Goal: Go to known website: Access a specific website the user already knows

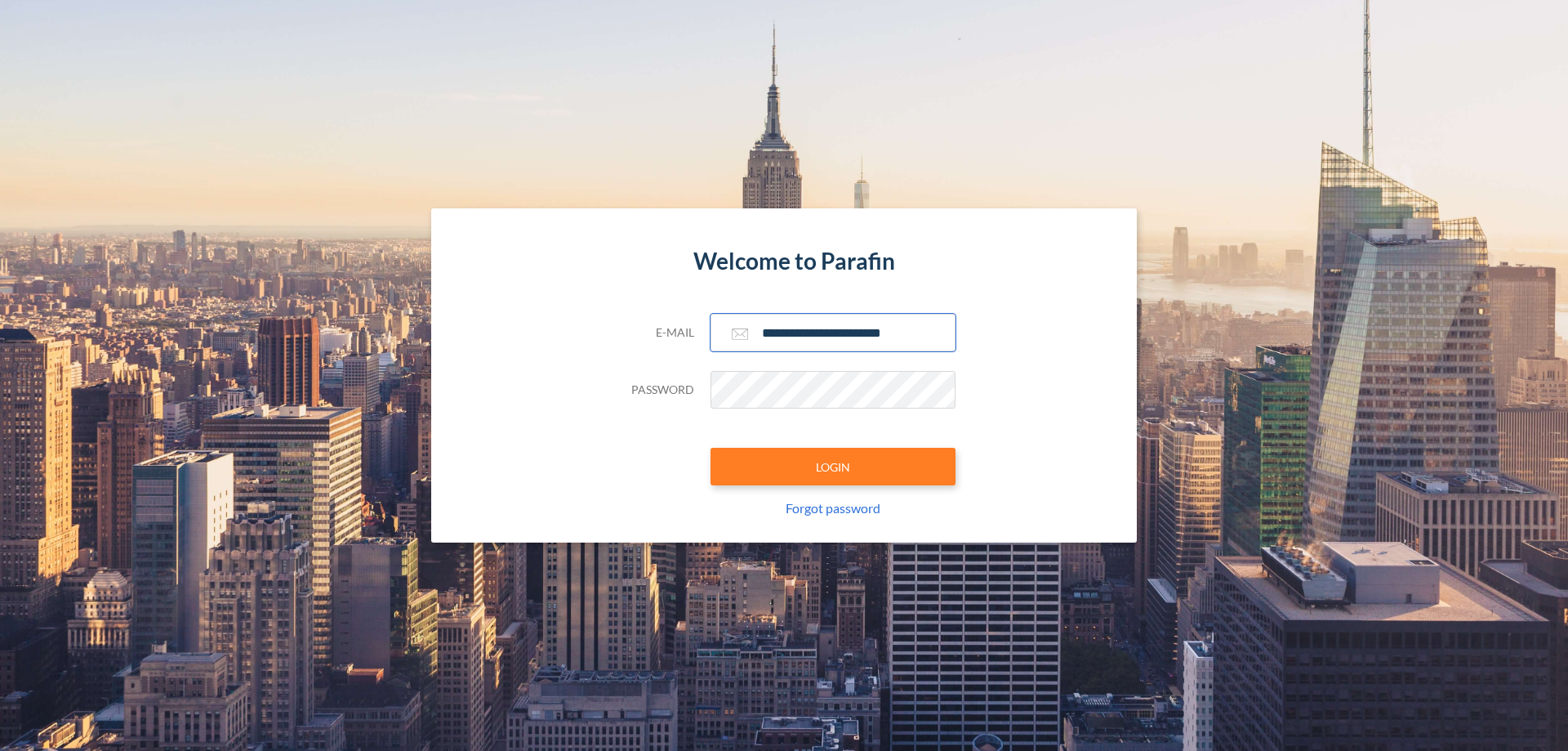
type input "**********"
click at [833, 466] on button "LOGIN" at bounding box center [833, 466] width 245 height 37
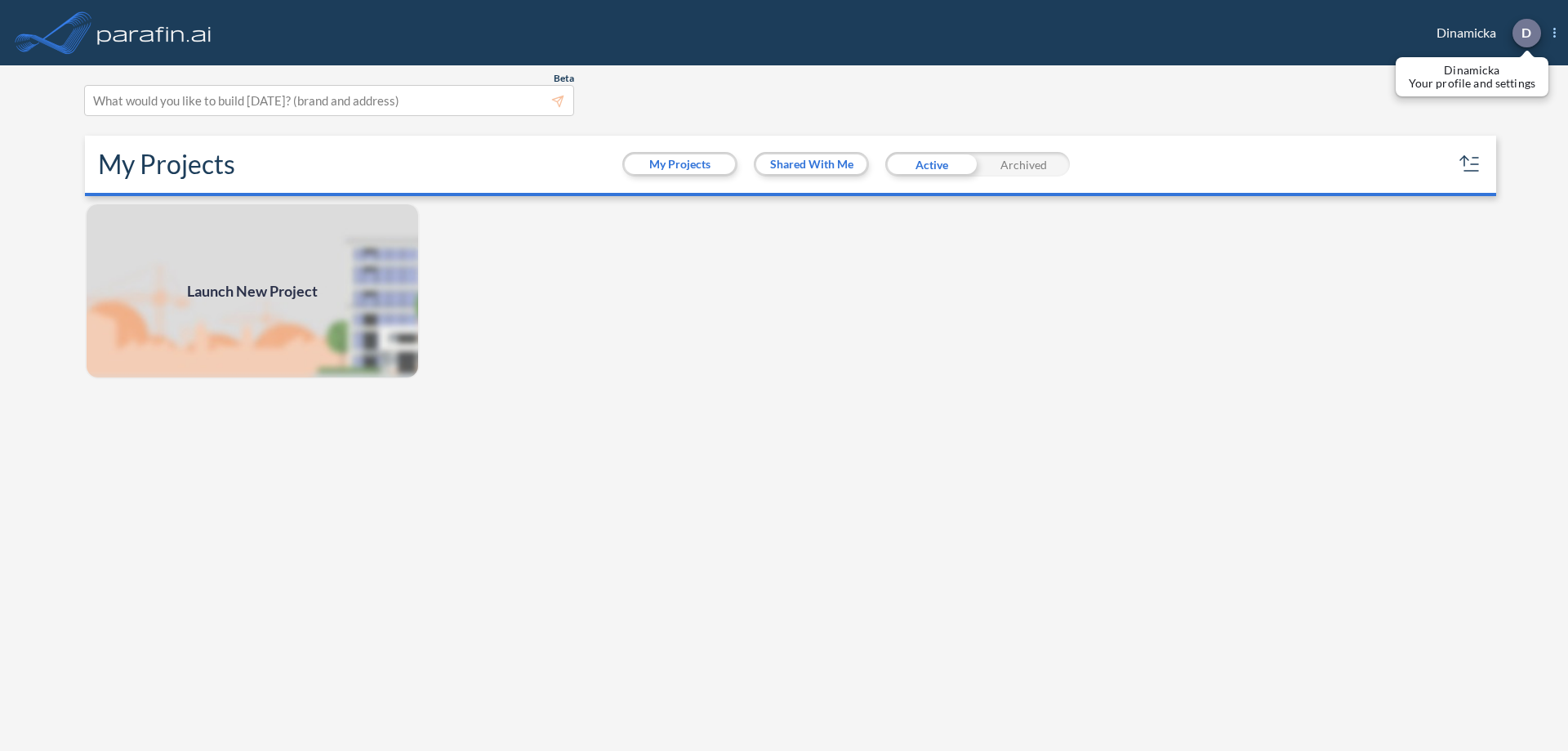
click at [1526, 32] on p "D" at bounding box center [1527, 32] width 10 height 15
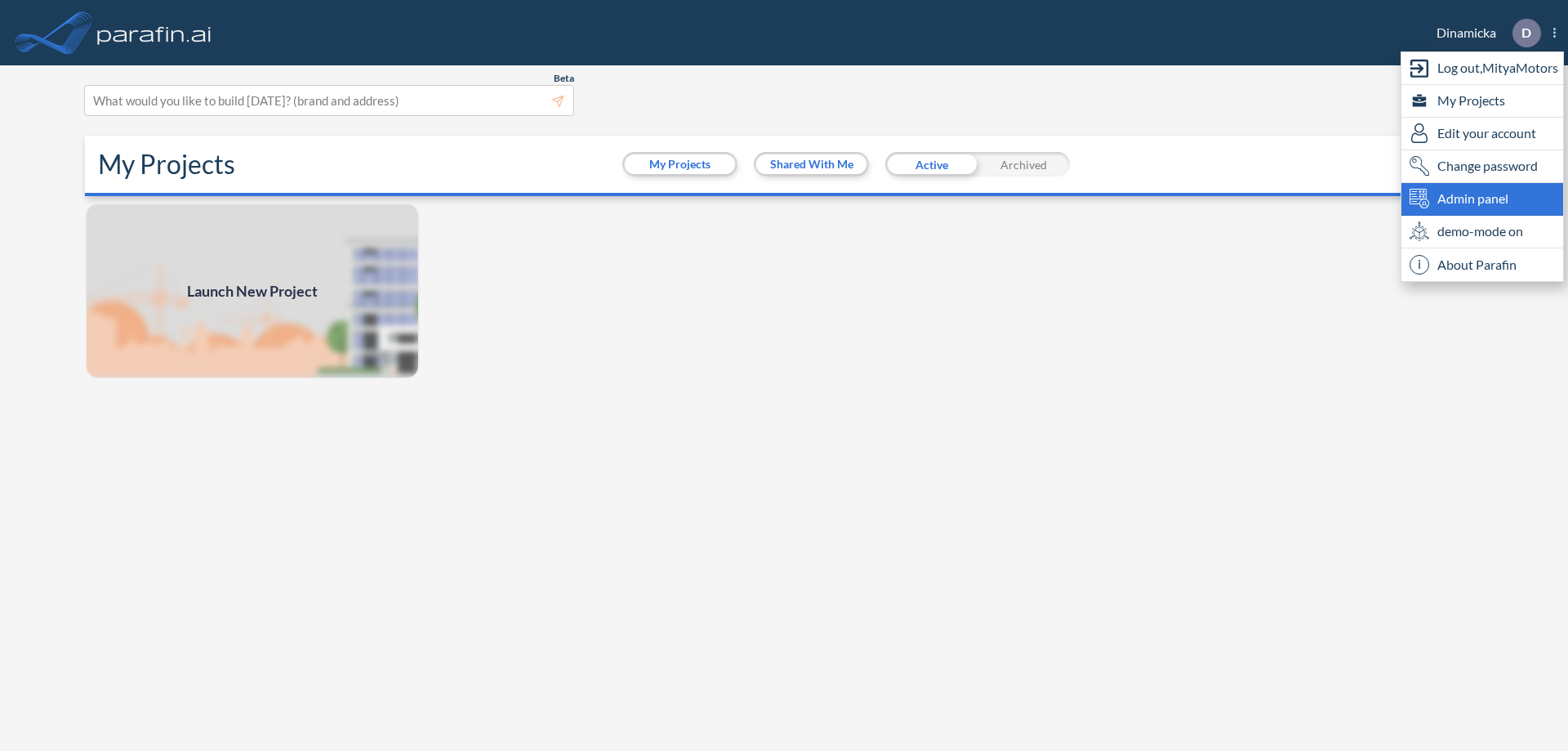
click at [1483, 199] on span "Admin panel" at bounding box center [1473, 199] width 71 height 20
